Goal: Information Seeking & Learning: Check status

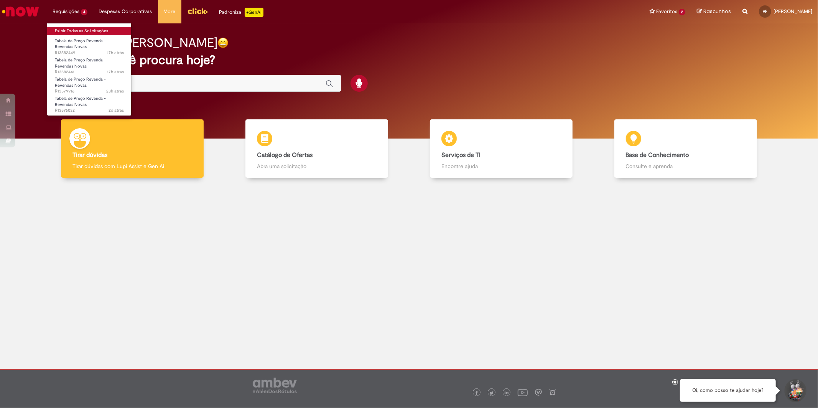
click at [72, 29] on link "Exibir Todas as Solicitações" at bounding box center [89, 31] width 84 height 8
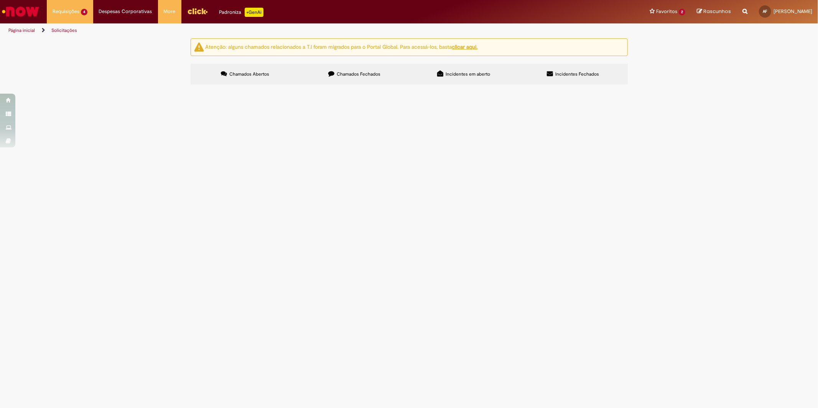
click at [339, 76] on span "Chamados Fechados" at bounding box center [359, 74] width 44 height 6
click at [459, 72] on span "Incidentes em aberto" at bounding box center [468, 74] width 44 height 6
click at [0, 0] on section "Incidentes Exportar como PDF Exportar como Excel Exportar como CSV Incidentes N…" at bounding box center [0, 0] width 0 height 0
click at [577, 79] on label "Incidentes Fechados" at bounding box center [572, 74] width 109 height 21
click at [357, 78] on label "Chamados Fechados" at bounding box center [354, 74] width 109 height 21
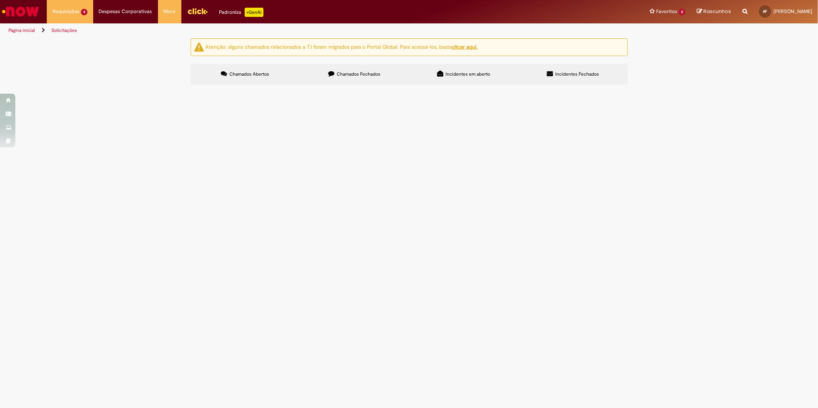
scroll to position [185, 0]
click at [0, 0] on link "6" at bounding box center [0, 0] width 0 height 0
click at [0, 0] on link "5" at bounding box center [0, 0] width 0 height 0
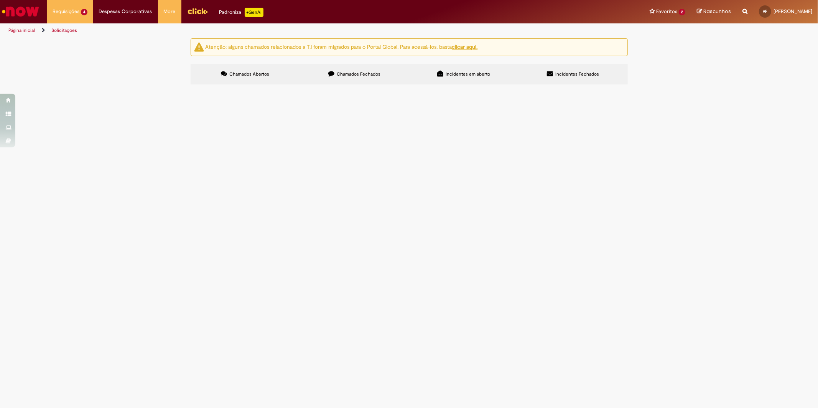
click at [0, 0] on link "4" at bounding box center [0, 0] width 0 height 0
click at [67, 87] on div "Atenção: alguns chamados relacionados a T.I foram migrados para o Portal Global…" at bounding box center [409, 62] width 818 height 48
click at [0, 0] on link "3" at bounding box center [0, 0] width 0 height 0
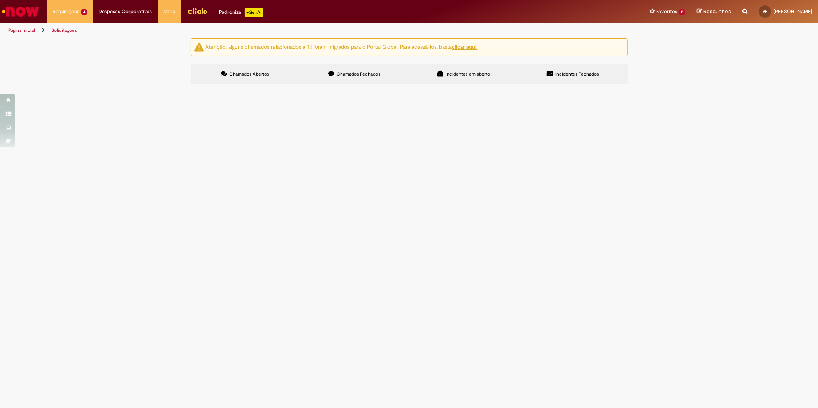
scroll to position [317, 0]
click at [0, 0] on link "2" at bounding box center [0, 0] width 0 height 0
click at [72, 7] on li "Requisições 4 Exibir Todas as Solicitações Tabela de Preço Revenda - Revendas N…" at bounding box center [70, 11] width 46 height 23
click at [70, 27] on link "Exibir Todas as Solicitações" at bounding box center [89, 31] width 84 height 8
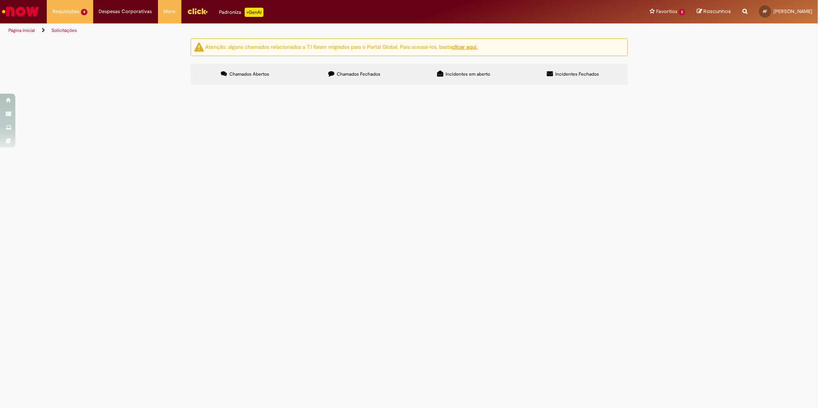
click at [21, 9] on img "Ir para a Homepage" at bounding box center [20, 11] width 39 height 15
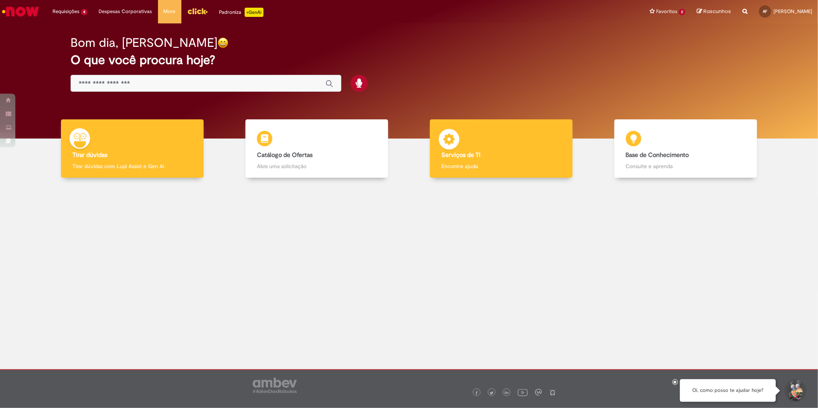
click at [472, 144] on div "Serviços de TI Serviços de TI Encontre ajuda" at bounding box center [501, 148] width 143 height 59
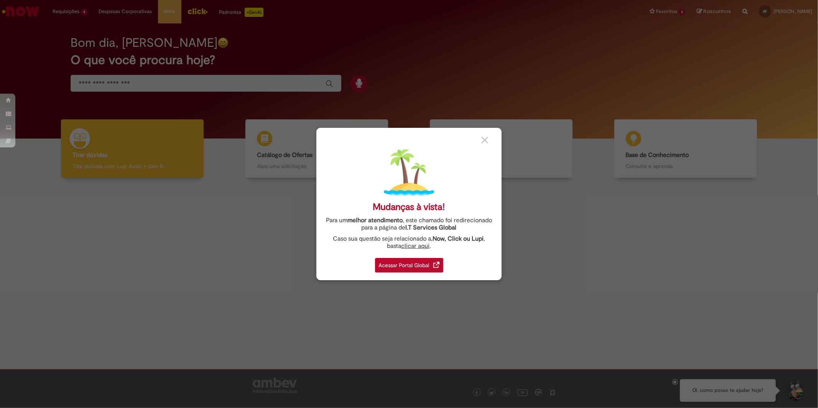
click at [395, 278] on div "Mudanças à vista! Para um melhor atendimento , este chamado foi redirecionado p…" at bounding box center [408, 204] width 185 height 152
click at [396, 272] on div "Mudanças à vista! Para um melhor atendimento , este chamado foi redirecionado p…" at bounding box center [408, 204] width 185 height 152
click at [396, 270] on div "Acessar Portal Global" at bounding box center [409, 265] width 68 height 15
